Goal: Task Accomplishment & Management: Use online tool/utility

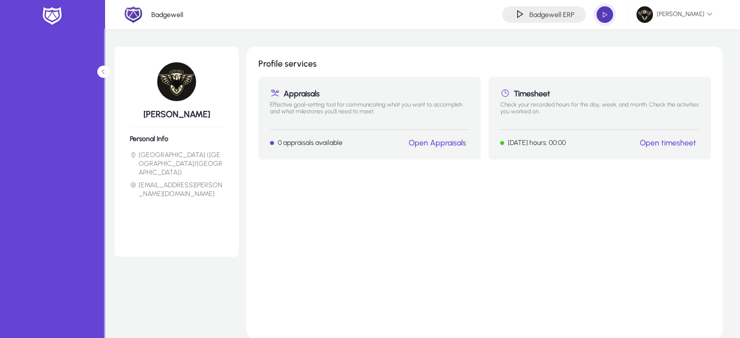
click at [604, 11] on span "button" at bounding box center [604, 14] width 19 height 19
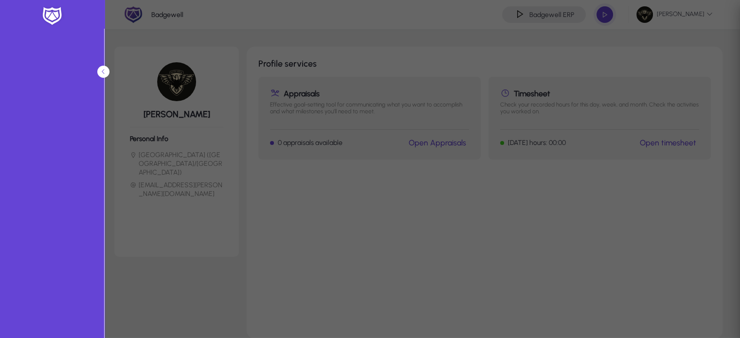
type input "*****"
type input "**********"
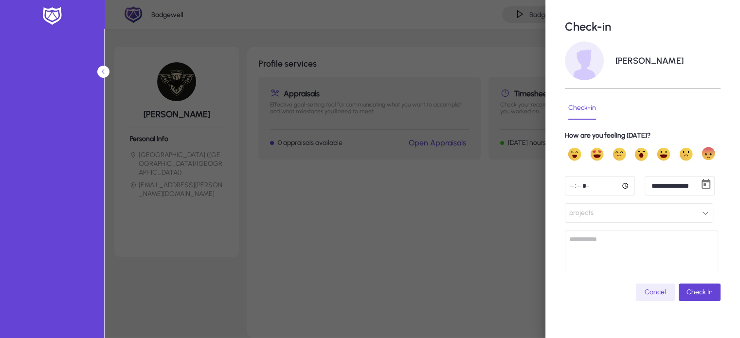
click at [574, 188] on input "*****" at bounding box center [600, 185] width 70 height 19
type input "*****"
click at [585, 212] on span "projects" at bounding box center [581, 212] width 24 height 19
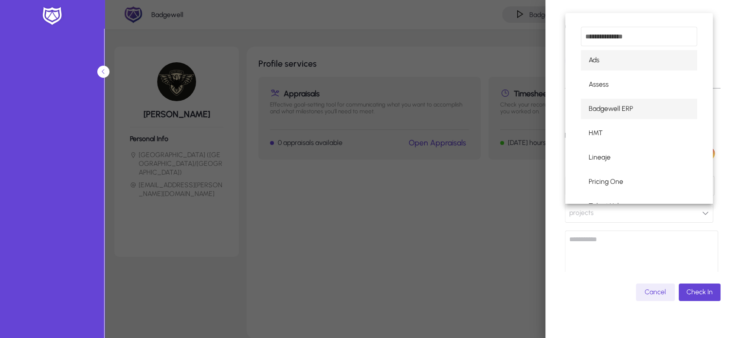
click at [605, 107] on span "Badgewell ERP" at bounding box center [611, 109] width 44 height 12
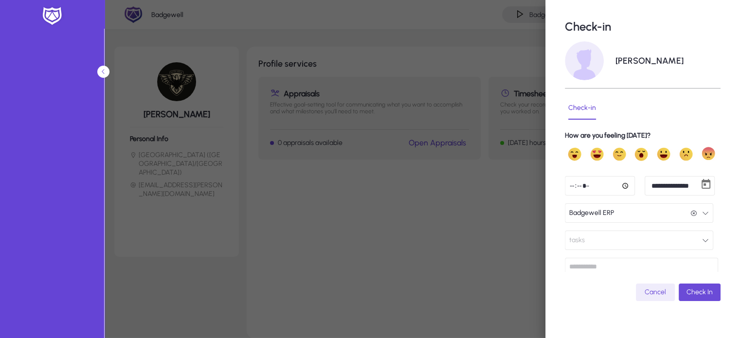
click at [690, 300] on span "submit" at bounding box center [700, 292] width 42 height 23
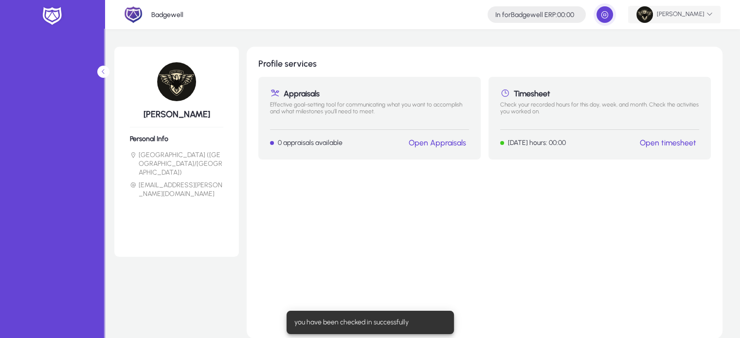
click at [676, 16] on span "[PERSON_NAME]" at bounding box center [675, 14] width 76 height 17
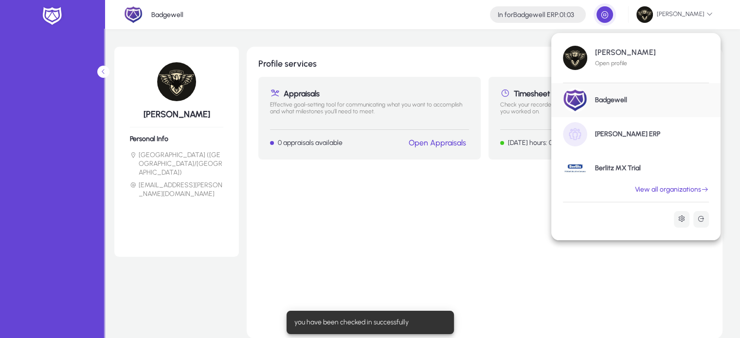
click at [622, 105] on div "Badgewell" at bounding box center [635, 100] width 169 height 34
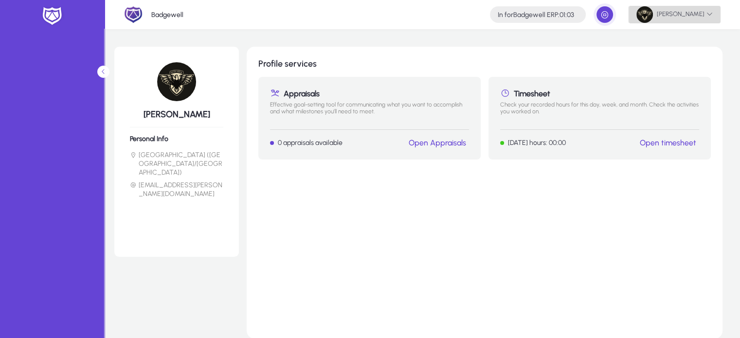
click at [682, 13] on span "[PERSON_NAME]" at bounding box center [675, 14] width 76 height 17
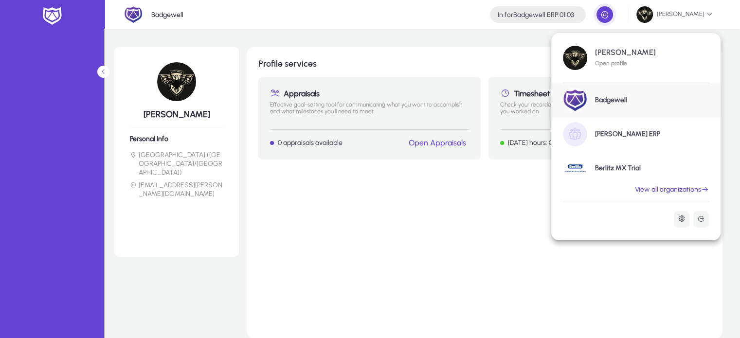
click at [623, 137] on h1 "[PERSON_NAME] ERP" at bounding box center [627, 134] width 65 height 9
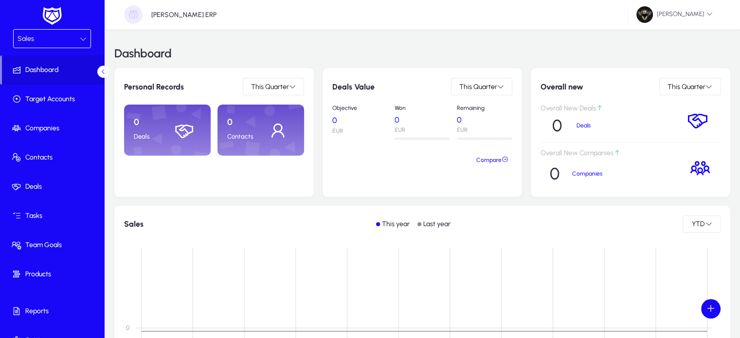
click at [64, 38] on div "Sales" at bounding box center [49, 39] width 62 height 13
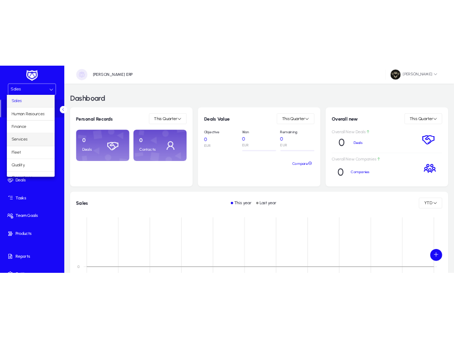
scroll to position [32, 0]
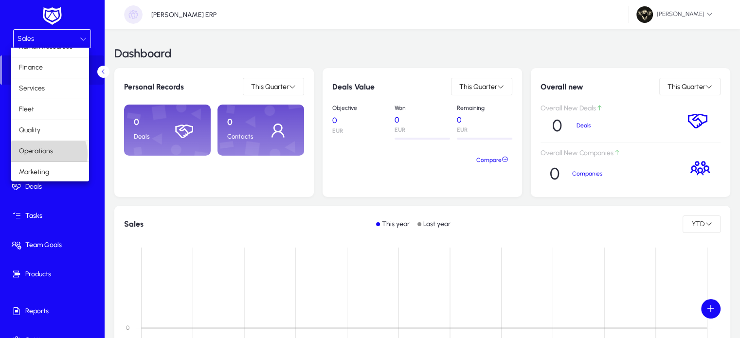
click at [48, 153] on span "Operations" at bounding box center [36, 152] width 34 height 12
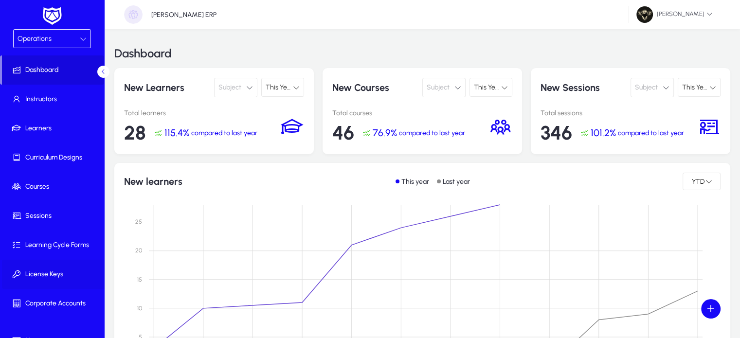
click at [47, 270] on span "License Keys" at bounding box center [54, 275] width 104 height 10
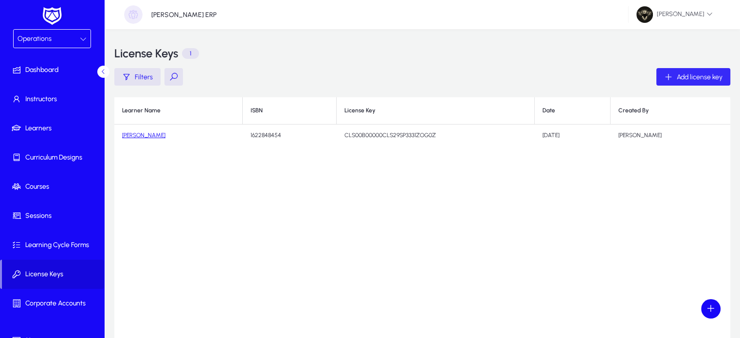
click at [706, 77] on span "Add license key" at bounding box center [700, 77] width 46 height 8
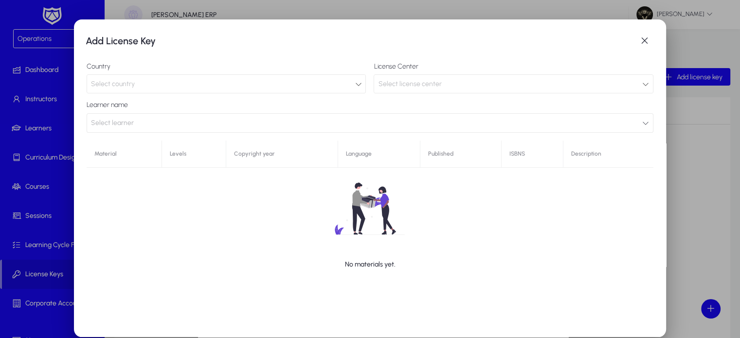
click at [146, 78] on div "Select country" at bounding box center [223, 84] width 264 height 13
click at [144, 83] on div "Select country" at bounding box center [223, 84] width 264 height 13
click at [635, 41] on span "button" at bounding box center [644, 40] width 19 height 19
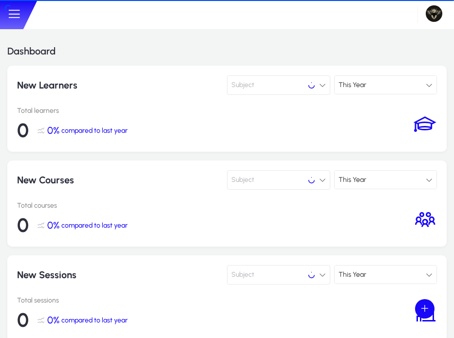
click at [15, 16] on icon at bounding box center [14, 14] width 15 height 15
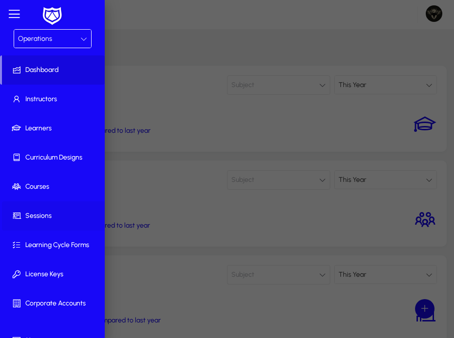
scroll to position [46, 0]
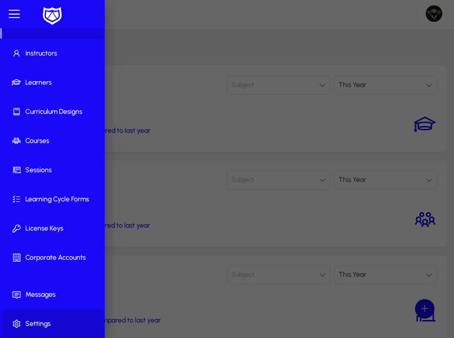
click at [44, 331] on span at bounding box center [54, 323] width 105 height 23
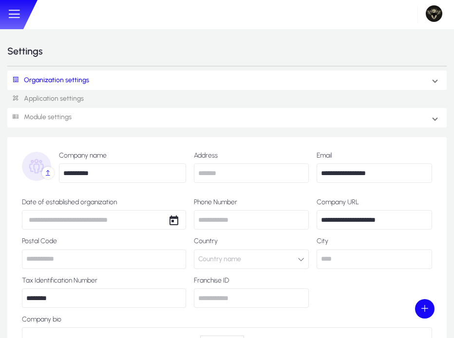
click at [61, 117] on link "Module settings" at bounding box center [39, 118] width 64 height 18
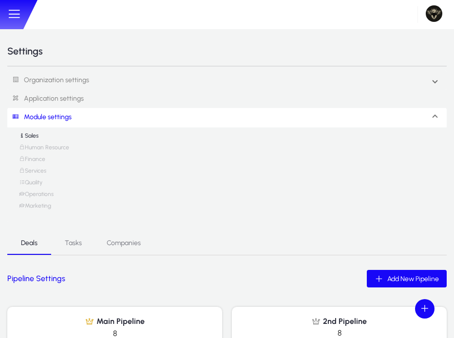
click at [43, 196] on link "Operations" at bounding box center [36, 197] width 35 height 12
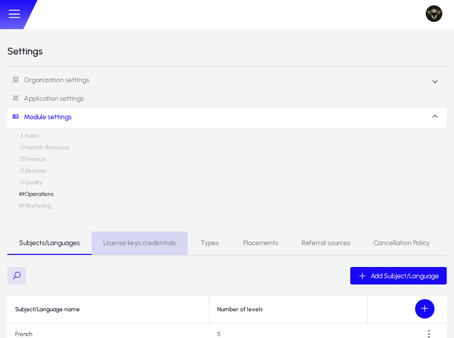
click at [135, 237] on span "License keys credentials" at bounding box center [139, 243] width 73 height 23
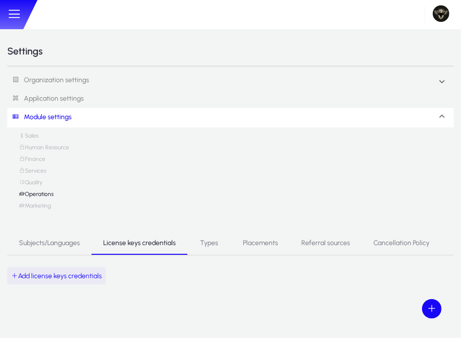
click at [58, 282] on span "button" at bounding box center [56, 275] width 98 height 23
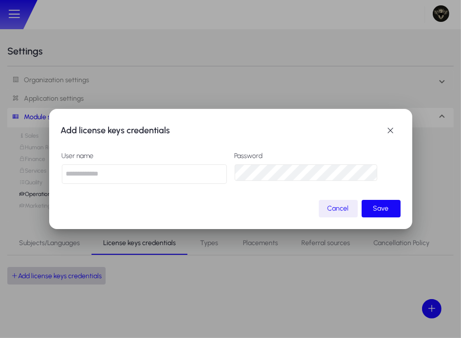
type input "*"
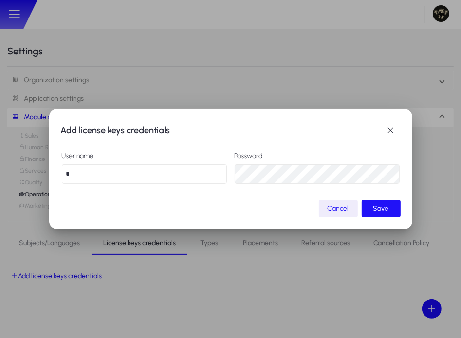
click at [389, 202] on span "submit" at bounding box center [381, 208] width 39 height 23
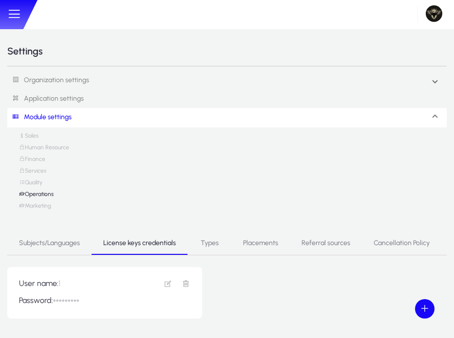
click at [2, 15] on div at bounding box center [18, 14] width 37 height 29
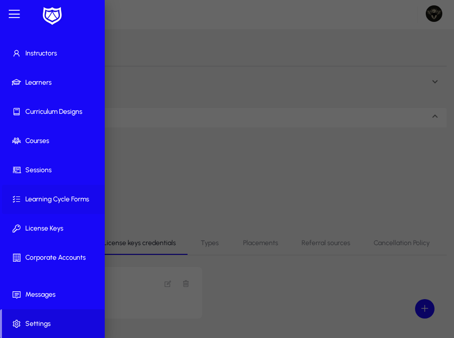
scroll to position [29, 0]
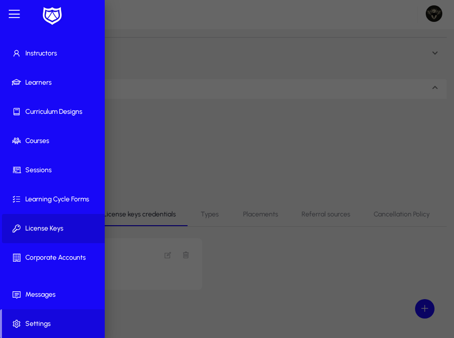
click at [66, 233] on span at bounding box center [54, 228] width 105 height 23
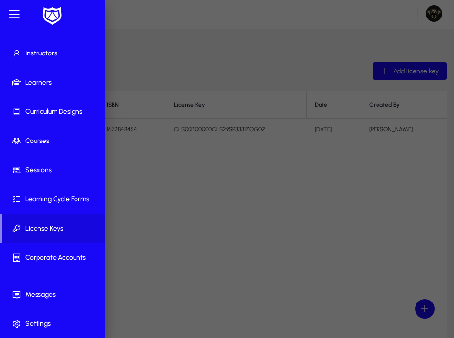
click at [418, 73] on div at bounding box center [227, 185] width 454 height 428
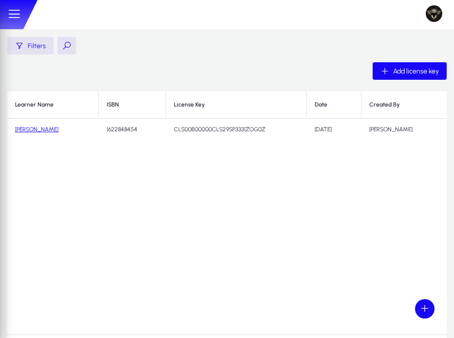
click at [418, 73] on mat-sidenav-container "Operations Dashboard Instructors Learners Curriculum Designs Courses Sessions L…" at bounding box center [227, 185] width 454 height 428
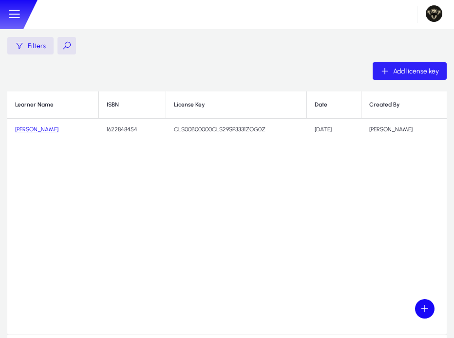
click at [418, 73] on span "Add license key" at bounding box center [416, 71] width 46 height 8
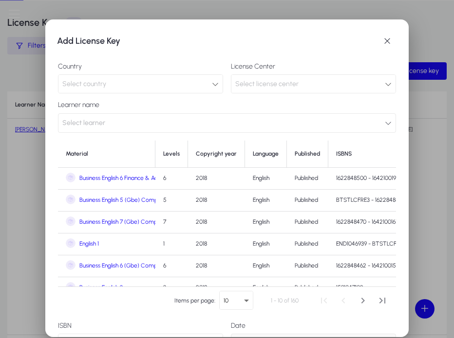
click at [80, 91] on div "Select country" at bounding box center [140, 84] width 164 height 18
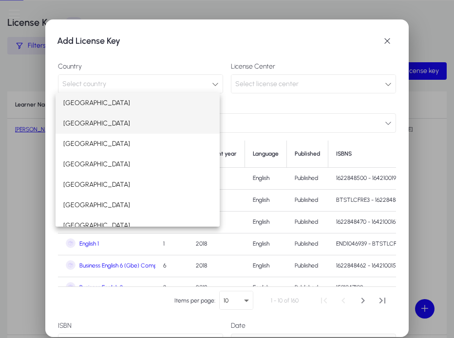
click at [79, 118] on span "[GEOGRAPHIC_DATA]" at bounding box center [96, 124] width 67 height 12
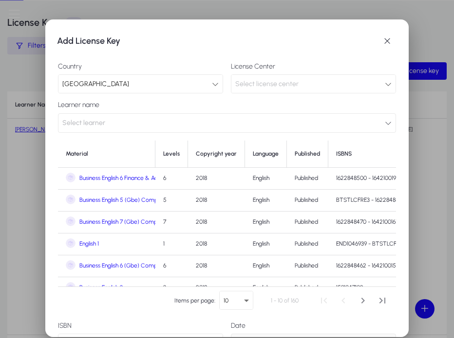
click at [308, 85] on div "Select license center" at bounding box center [309, 84] width 149 height 13
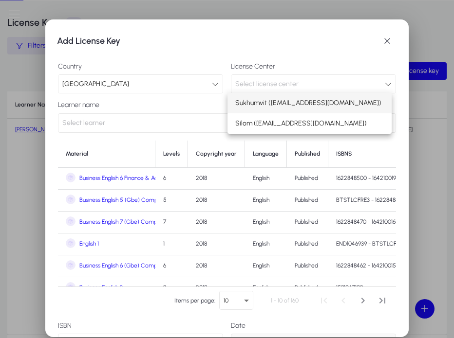
click at [271, 105] on span "Sukhumvit ([EMAIL_ADDRESS][DOMAIN_NAME])" at bounding box center [308, 103] width 146 height 12
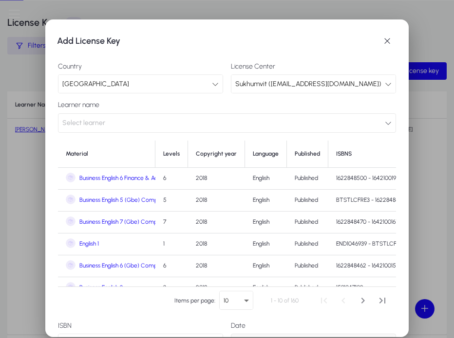
click at [98, 122] on span "Select learner" at bounding box center [83, 122] width 43 height 19
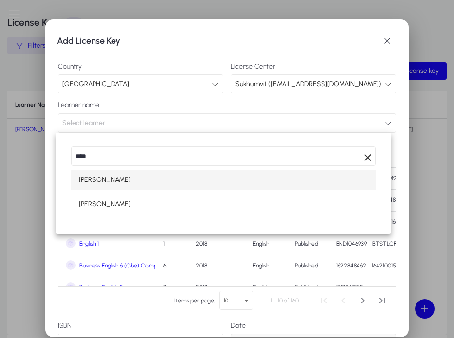
type input "****"
click at [117, 182] on mat-option "[PERSON_NAME]" at bounding box center [223, 180] width 304 height 20
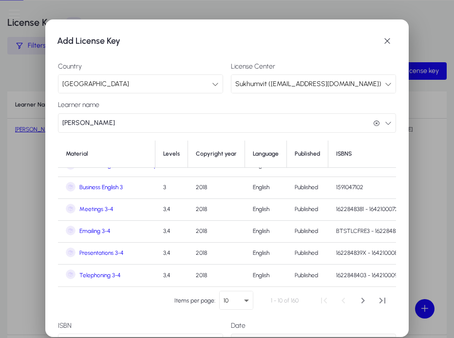
scroll to position [60, 0]
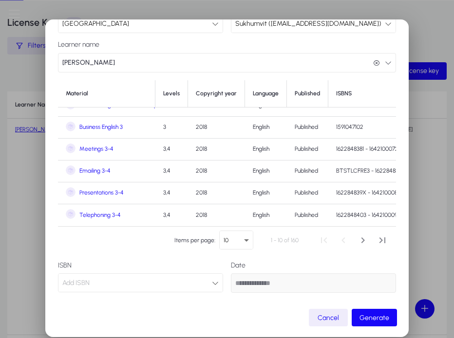
click at [101, 284] on div "Add ISBN" at bounding box center [136, 283] width 149 height 13
click at [108, 282] on div "Add ISBN" at bounding box center [136, 283] width 149 height 13
click at [109, 117] on td "Business English 3" at bounding box center [106, 128] width 97 height 22
click at [102, 124] on span "Business English 3" at bounding box center [100, 127] width 43 height 7
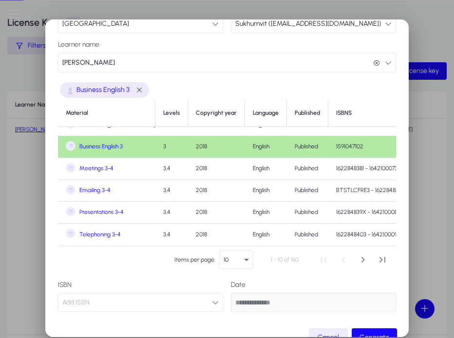
click at [117, 303] on div "Add ISBN" at bounding box center [136, 302] width 149 height 13
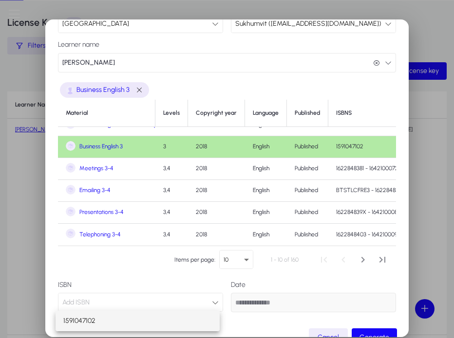
click at [90, 318] on span "1591047102" at bounding box center [79, 321] width 32 height 12
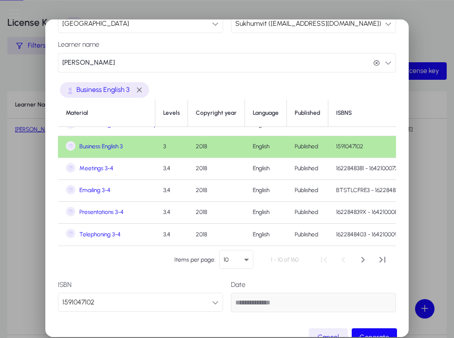
scroll to position [80, 0]
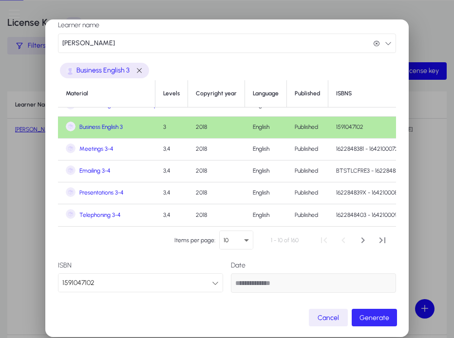
click at [374, 326] on span "submit" at bounding box center [373, 317] width 45 height 23
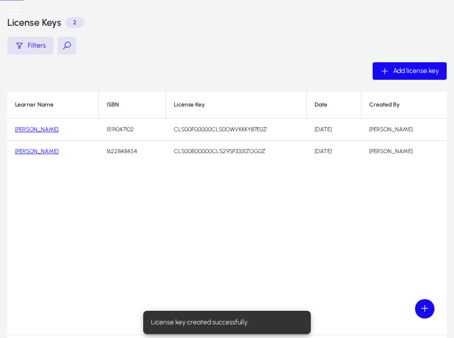
scroll to position [29, 0]
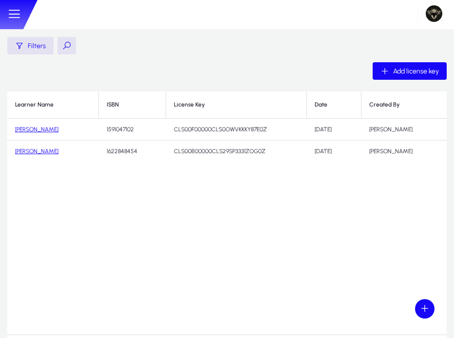
click at [374, 326] on div "Learner Name ISBN License Key Date Created By [PERSON_NAME] 1591047102 CLS00F00…" at bounding box center [226, 213] width 439 height 243
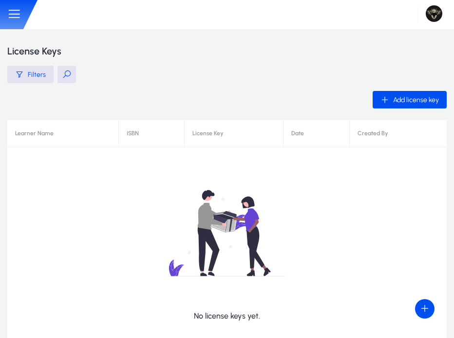
click at [13, 13] on icon at bounding box center [14, 14] width 15 height 15
